Goal: Task Accomplishment & Management: Use online tool/utility

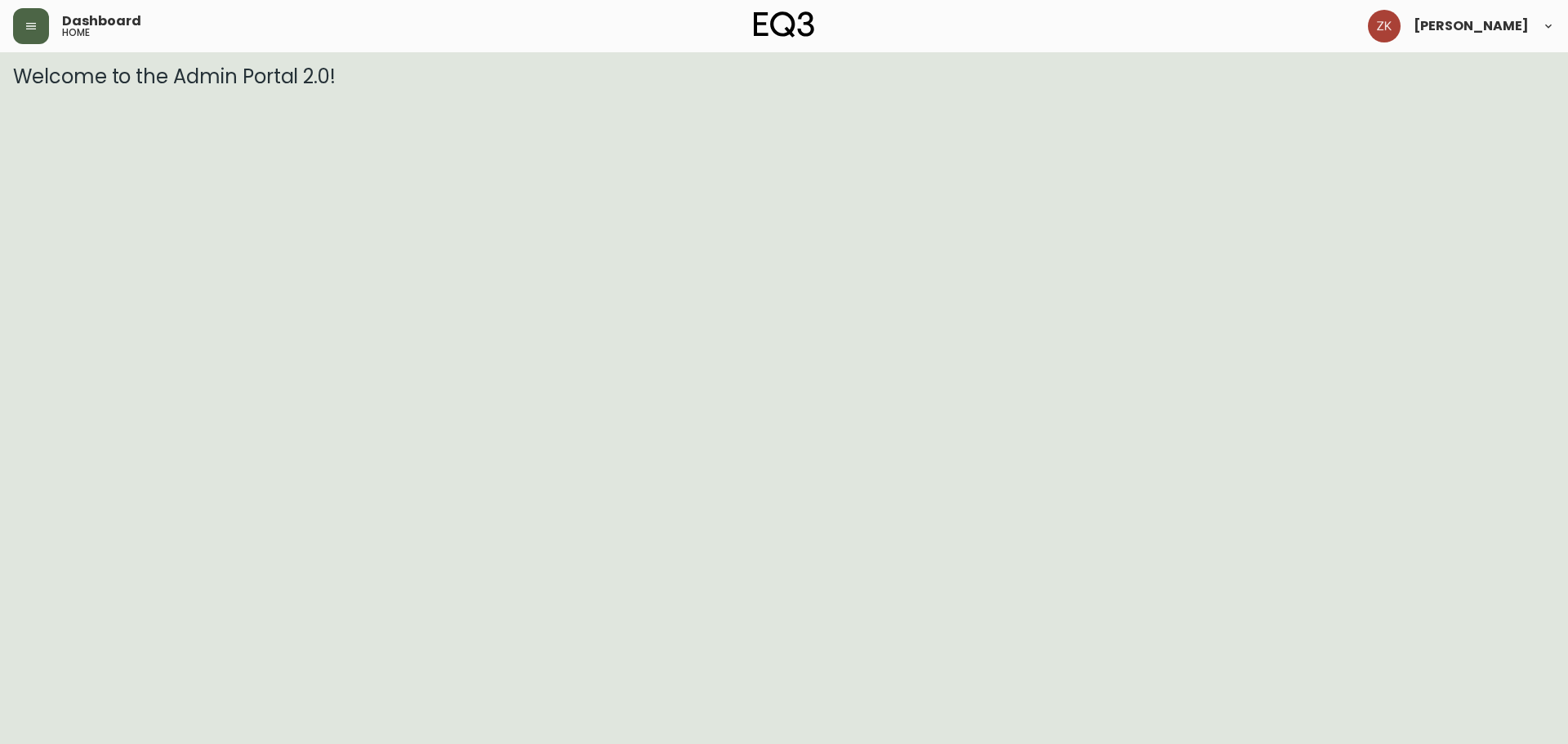
click at [38, 16] on button "button" at bounding box center [31, 26] width 36 height 36
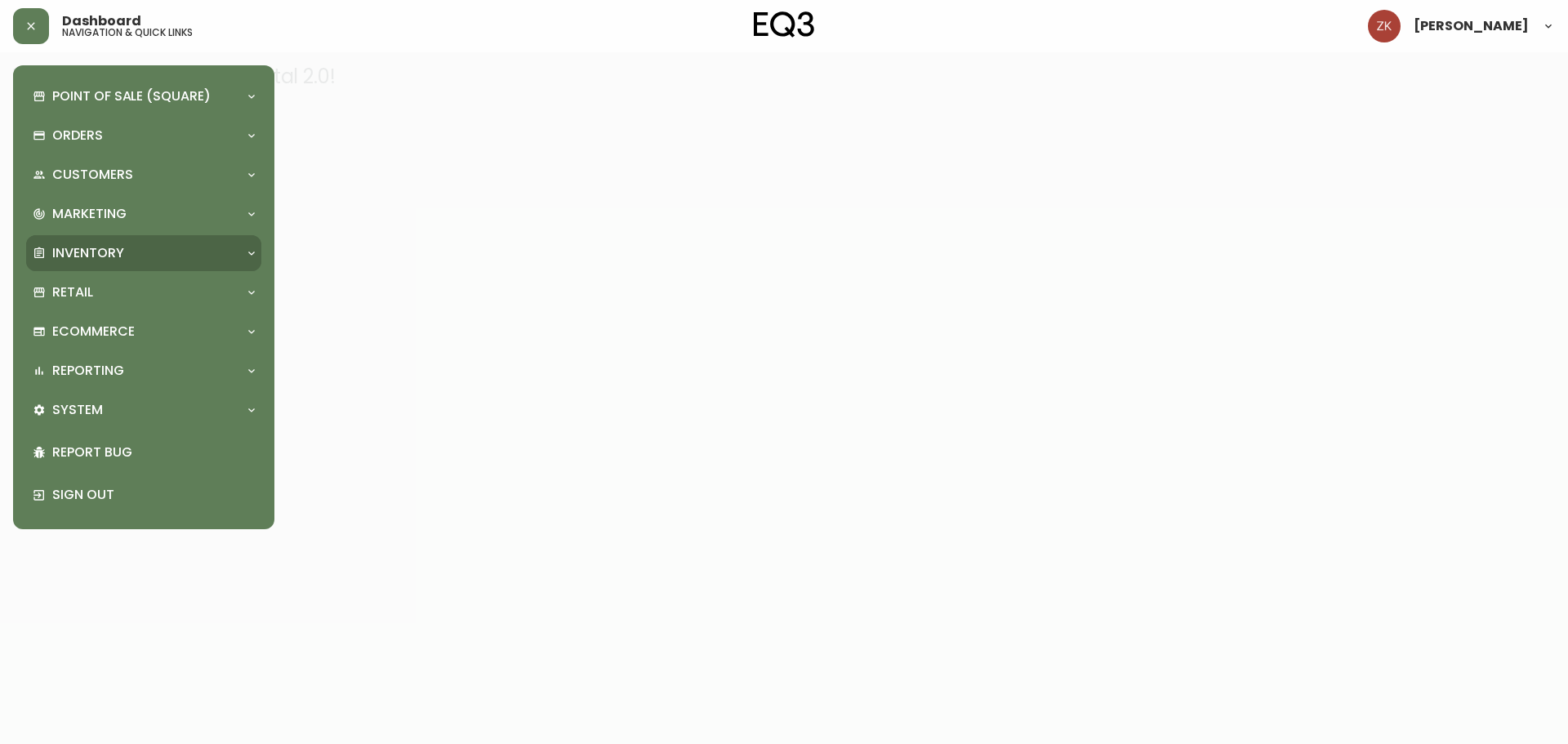
click at [129, 253] on div "Inventory" at bounding box center [136, 253] width 206 height 18
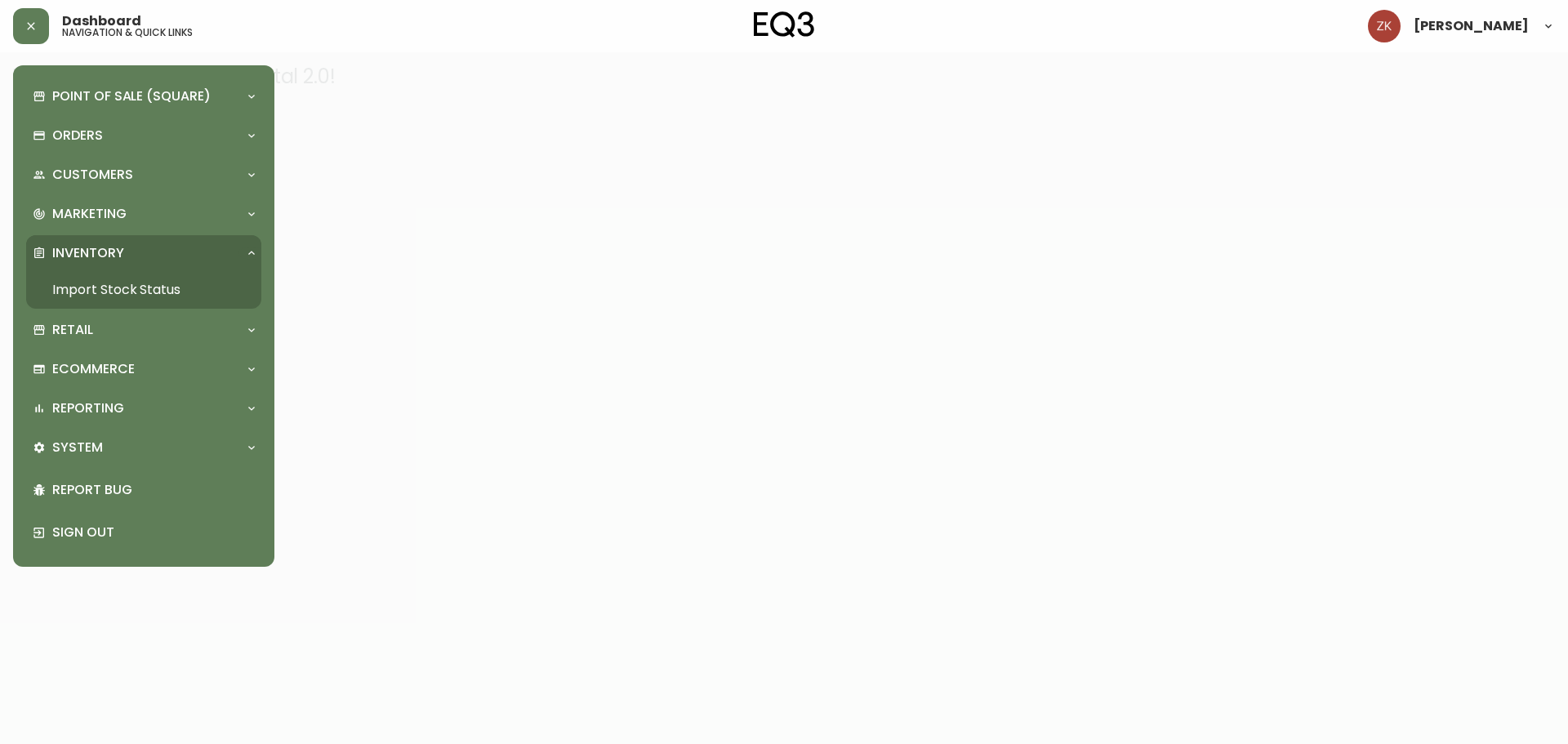
click at [172, 290] on link "Import Stock Status" at bounding box center [144, 289] width 235 height 37
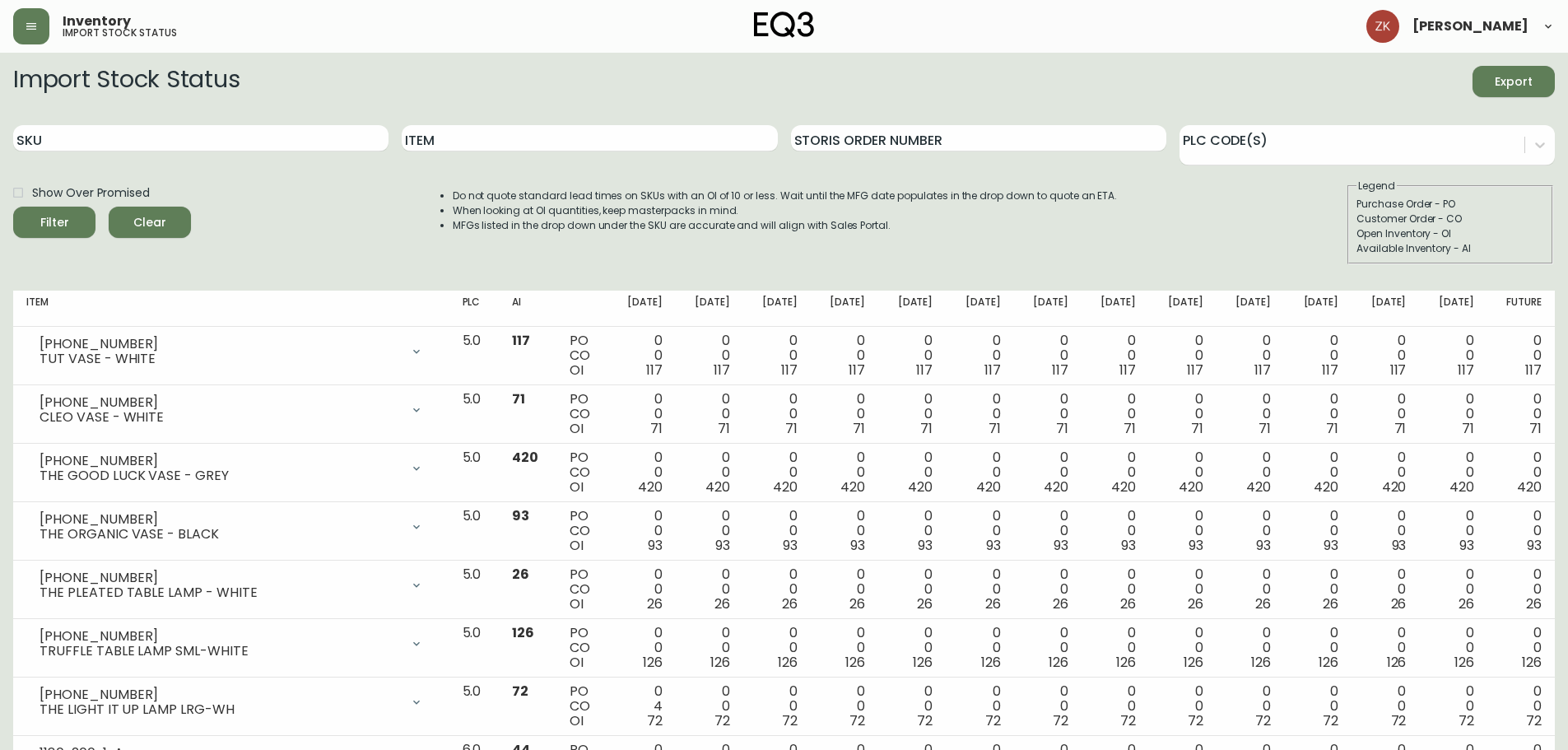
click at [841, 253] on div "Do not quote standard lead times on SKUs with an OI of 10 or less. Wait until t…" at bounding box center [769, 222] width 698 height 85
click at [751, 140] on input "Item" at bounding box center [589, 139] width 376 height 26
click at [494, 143] on input "Item" at bounding box center [589, 139] width 376 height 26
type input "slub"
click at [13, 207] on button "Filter" at bounding box center [54, 222] width 82 height 31
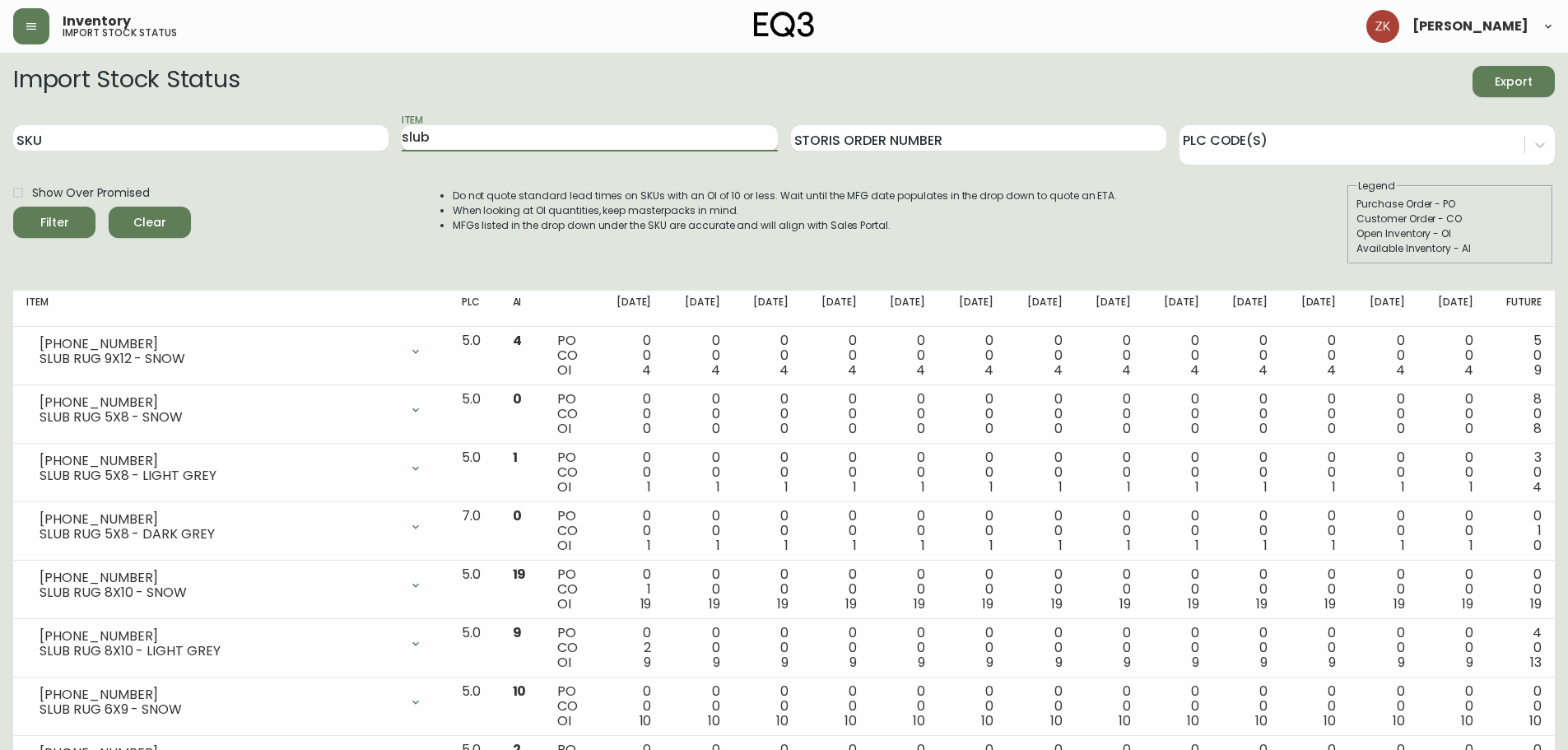
click at [494, 142] on input "slub" at bounding box center [589, 139] width 376 height 26
click at [200, 140] on input "SKU" at bounding box center [200, 139] width 376 height 26
